Goal: Task Accomplishment & Management: Manage account settings

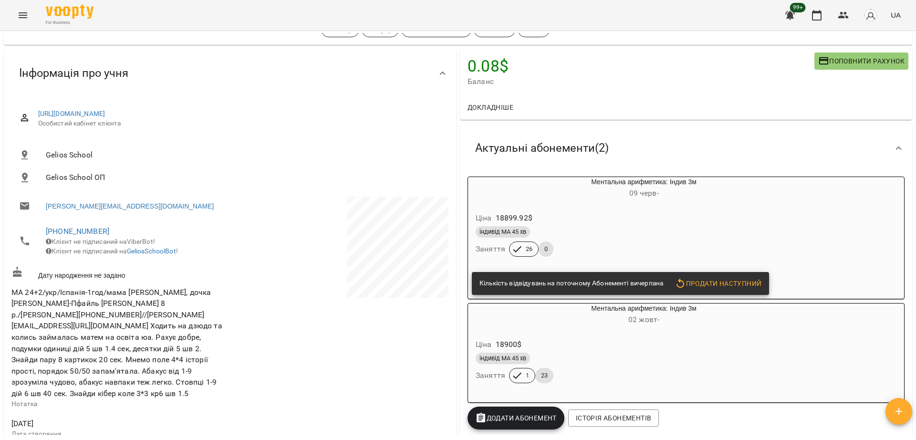
scroll to position [119, 0]
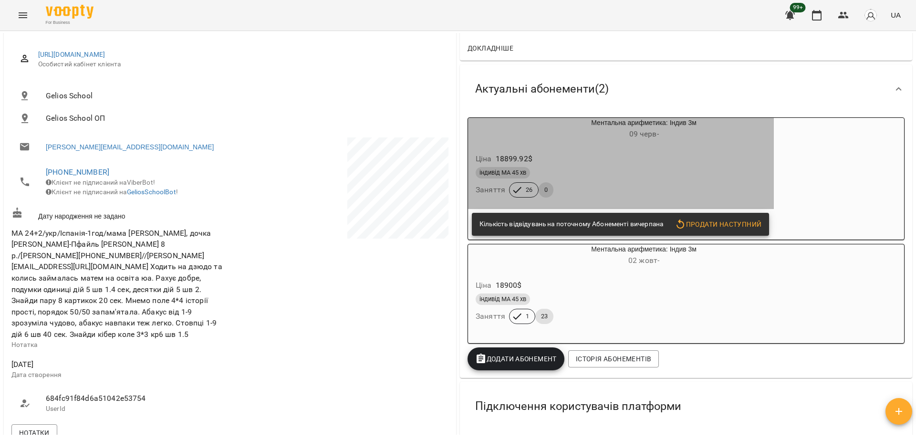
click at [640, 187] on div "індивід МА 45 хв Заняття 26 0" at bounding box center [621, 182] width 294 height 34
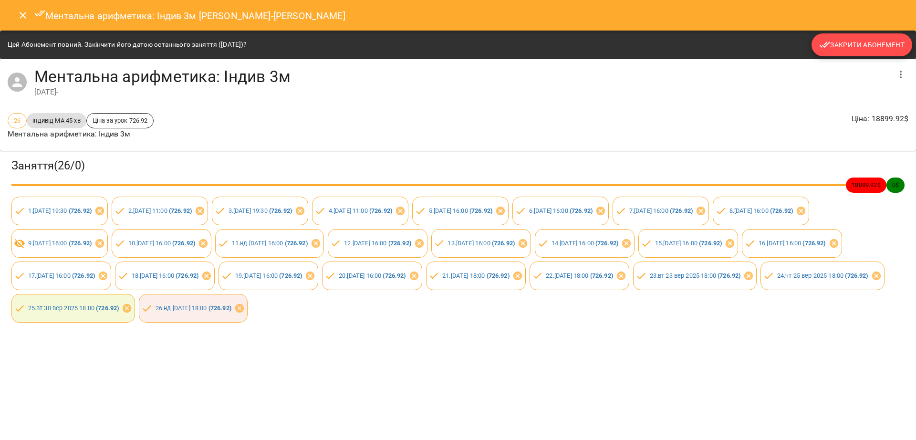
click at [842, 41] on span "Закрити Абонемент" at bounding box center [861, 44] width 85 height 11
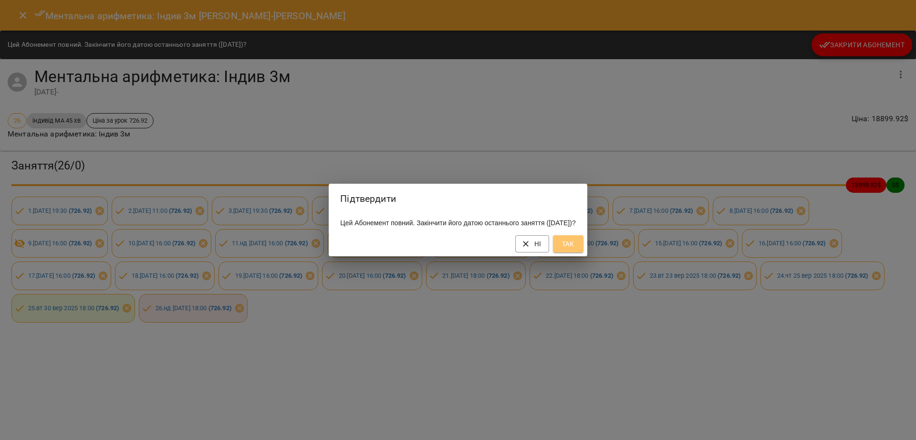
click at [576, 249] on span "Так" at bounding box center [567, 243] width 15 height 11
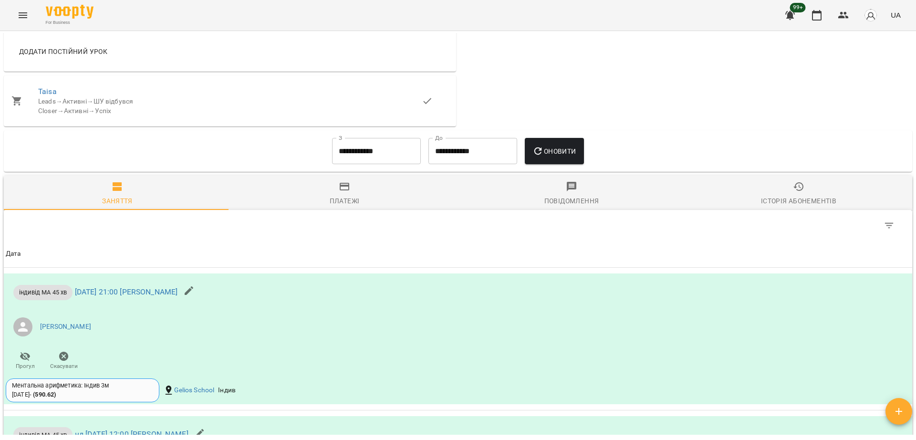
scroll to position [536, 0]
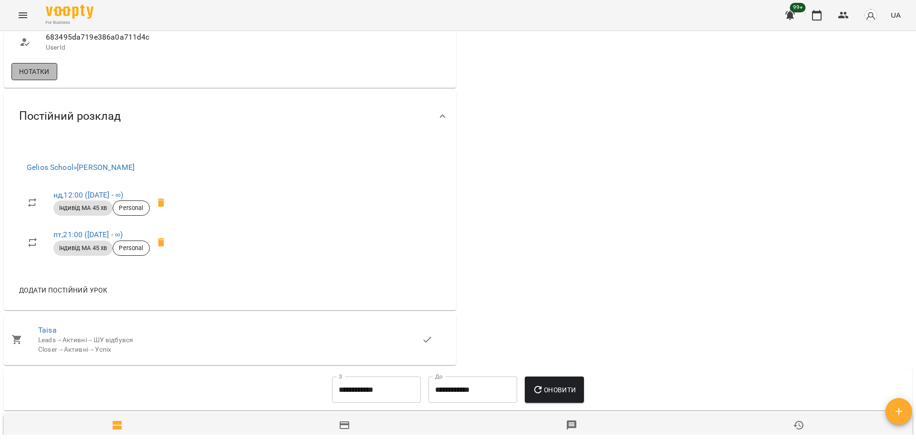
click at [46, 77] on span "Нотатки" at bounding box center [34, 71] width 31 height 11
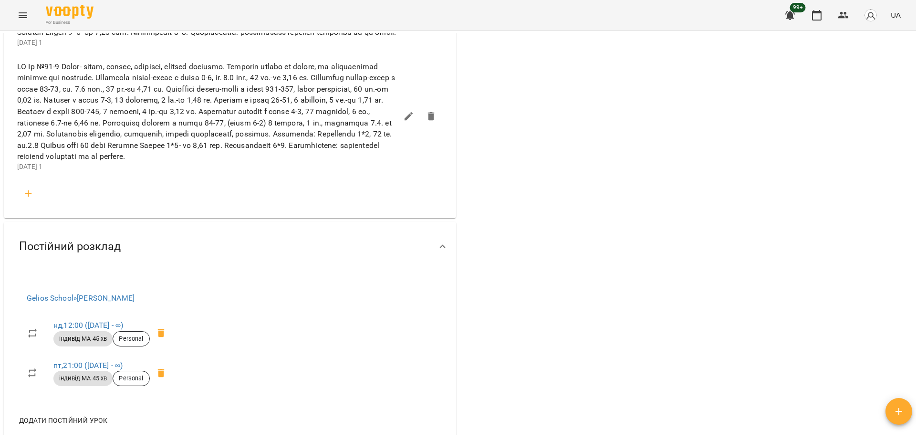
scroll to position [775, 0]
